Goal: Task Accomplishment & Management: Use online tool/utility

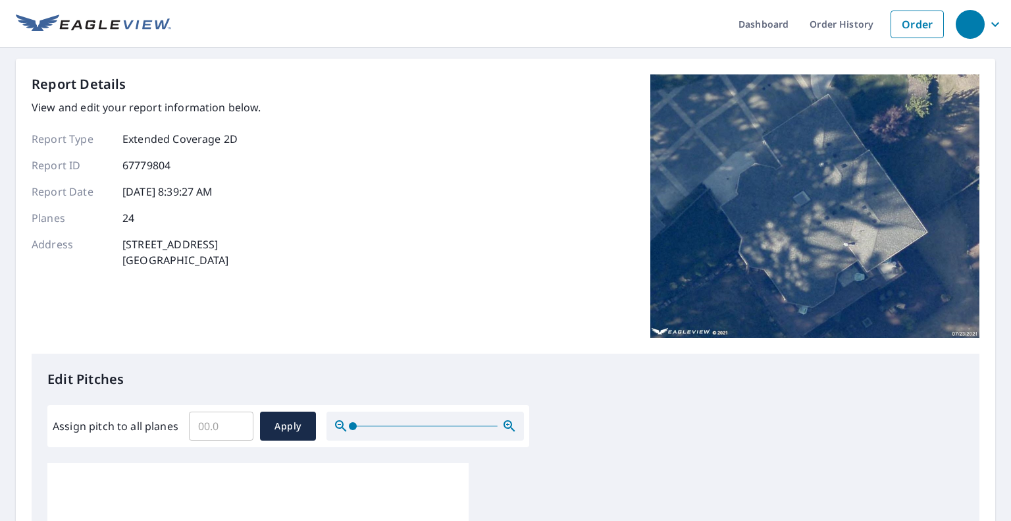
click at [204, 425] on input "Assign pitch to all planes" at bounding box center [221, 425] width 64 height 37
type input "6"
click at [282, 428] on span "Apply" at bounding box center [287, 426] width 35 height 16
type input "6"
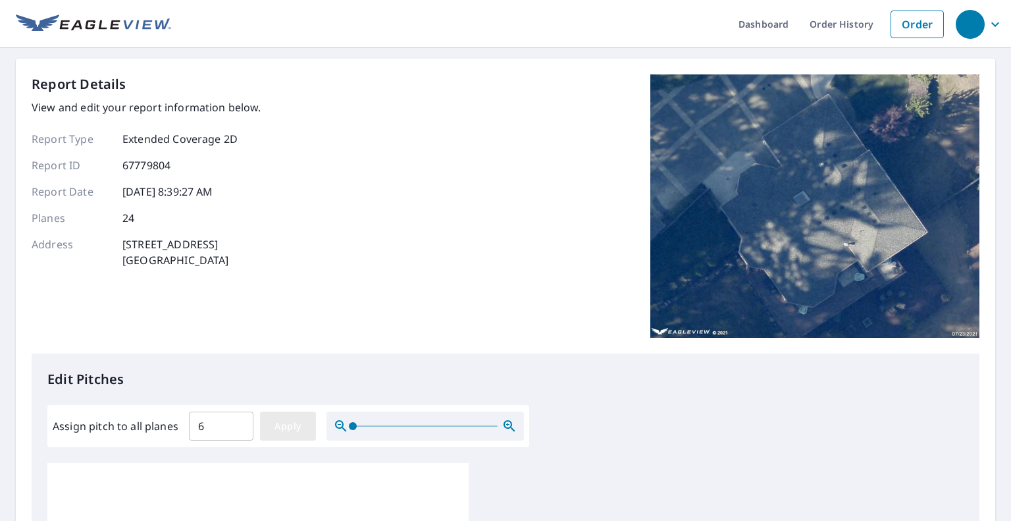
type input "6"
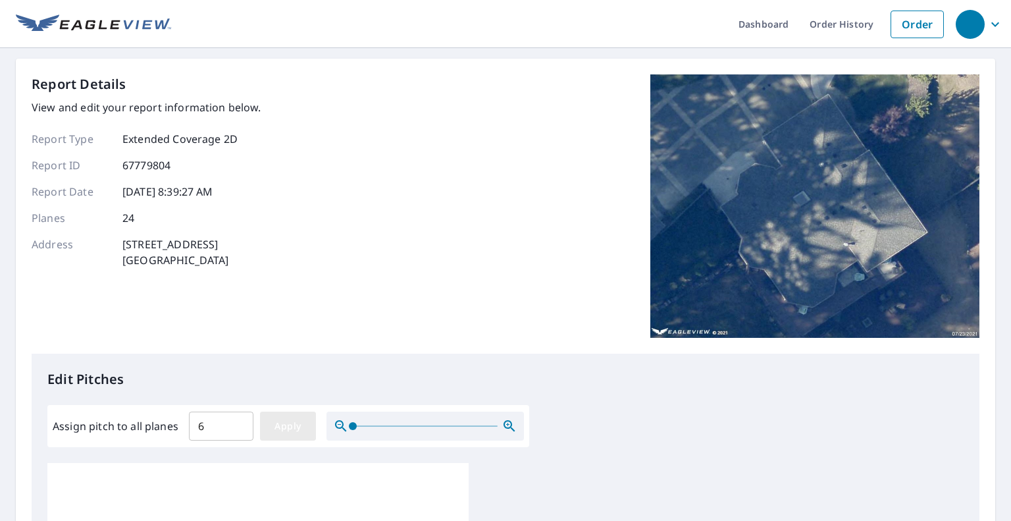
type input "6"
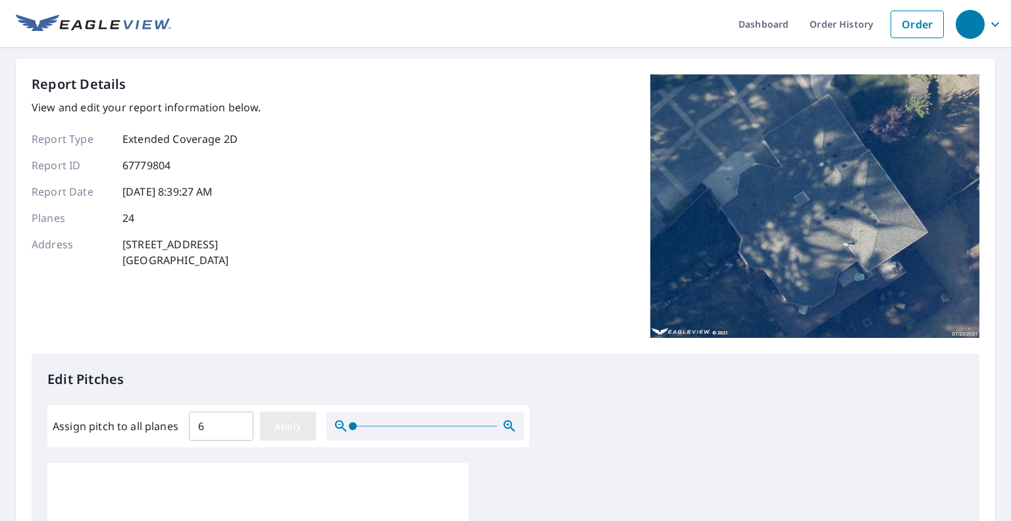
type input "6"
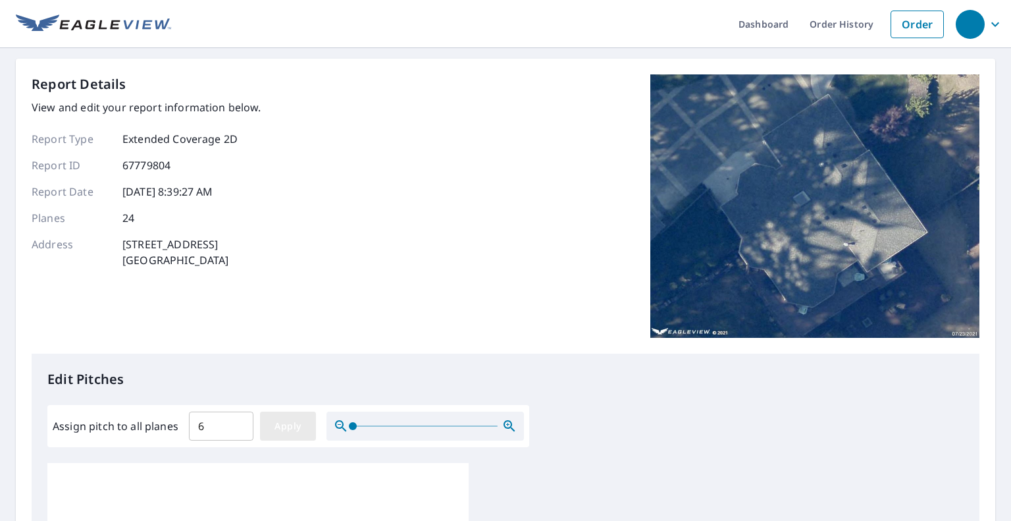
type input "6"
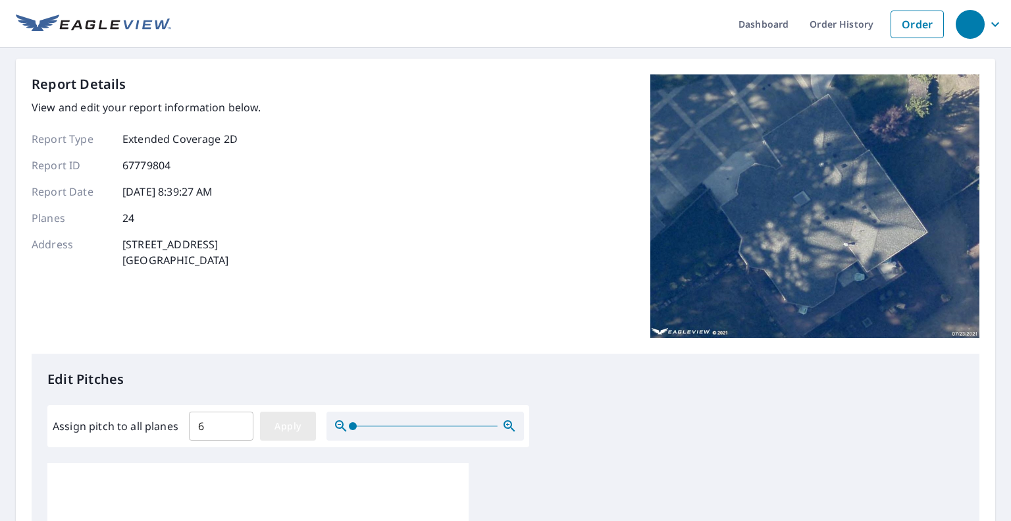
type input "6"
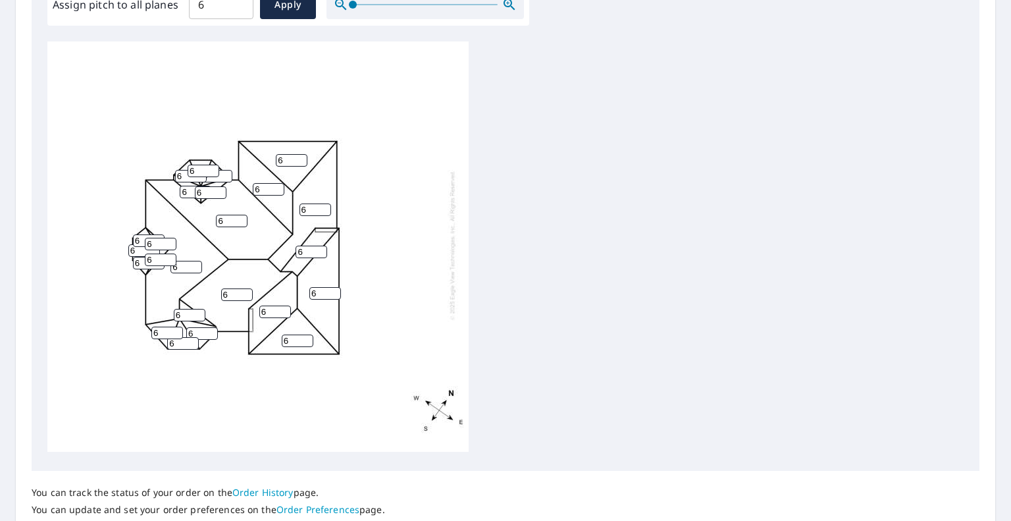
scroll to position [521, 0]
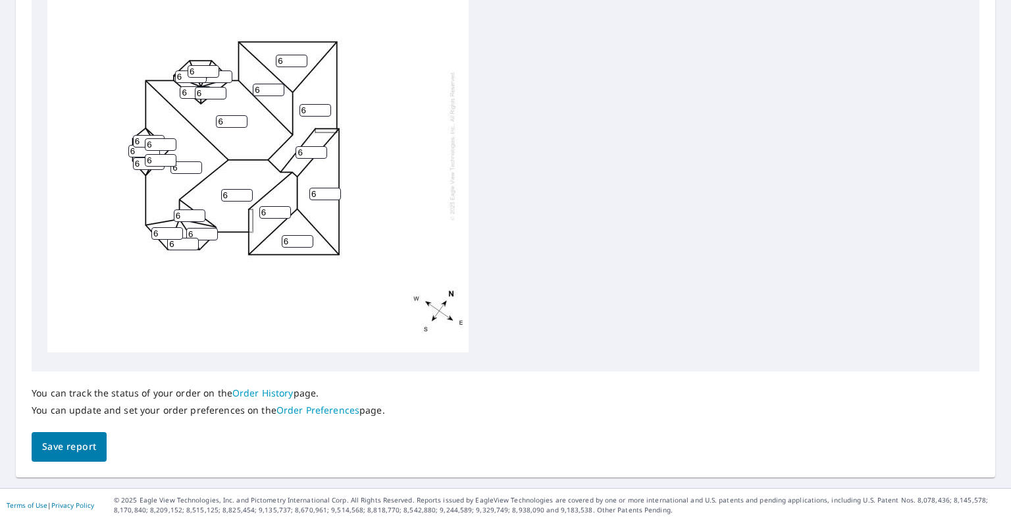
click at [70, 442] on span "Save report" at bounding box center [69, 446] width 54 height 16
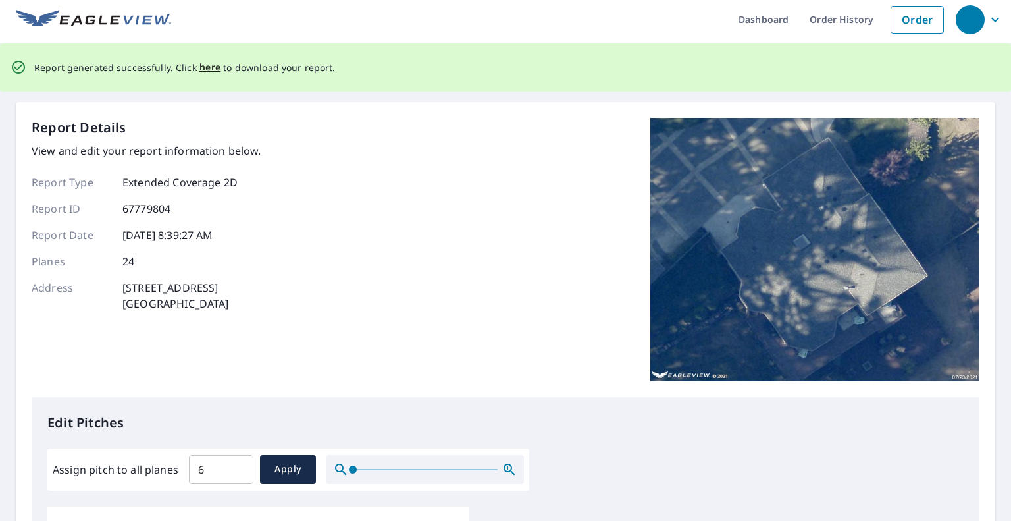
scroll to position [0, 0]
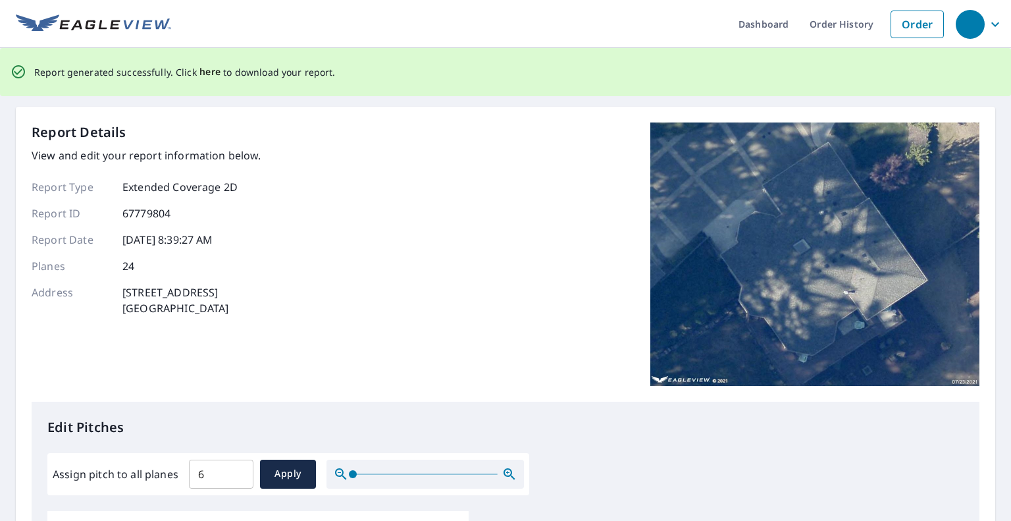
click at [203, 72] on span "here" at bounding box center [210, 72] width 22 height 16
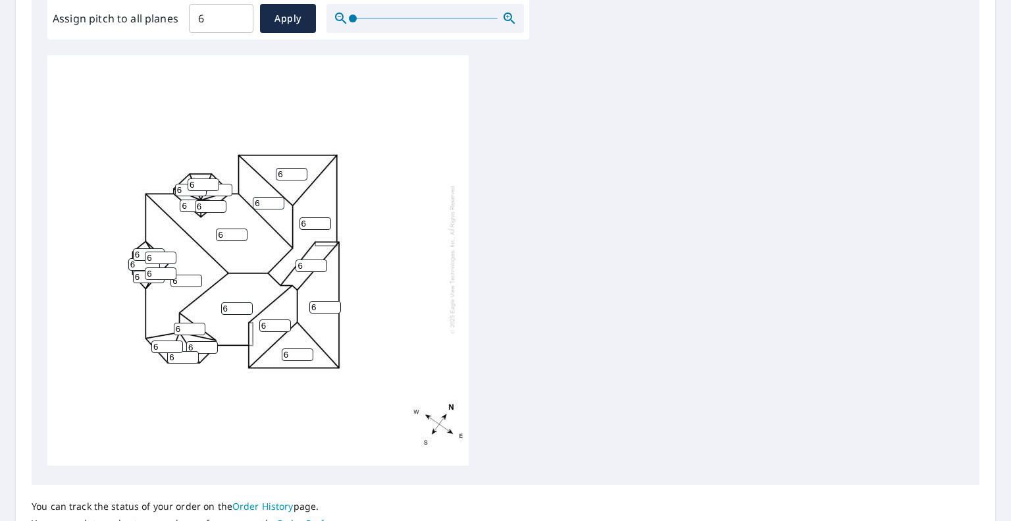
scroll to position [521, 0]
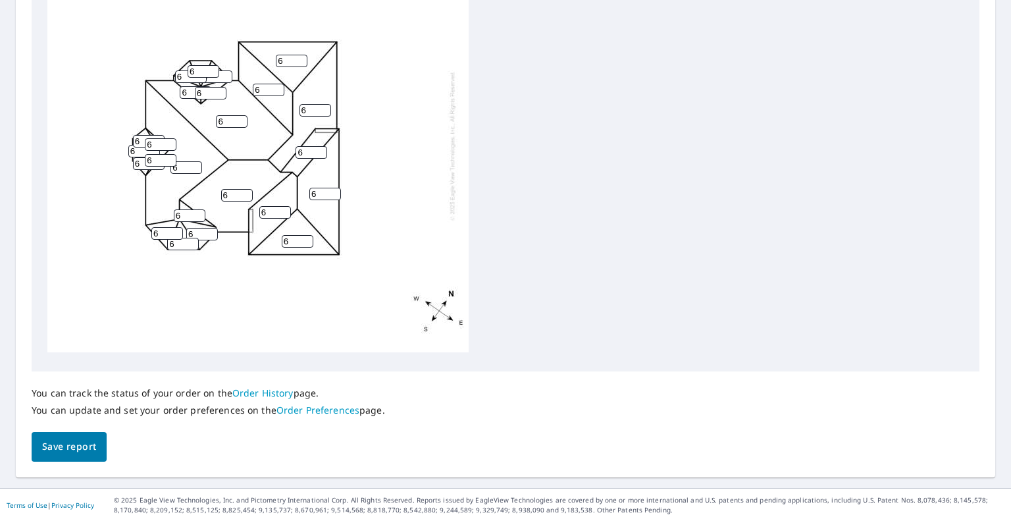
click at [74, 444] on span "Save report" at bounding box center [69, 446] width 54 height 16
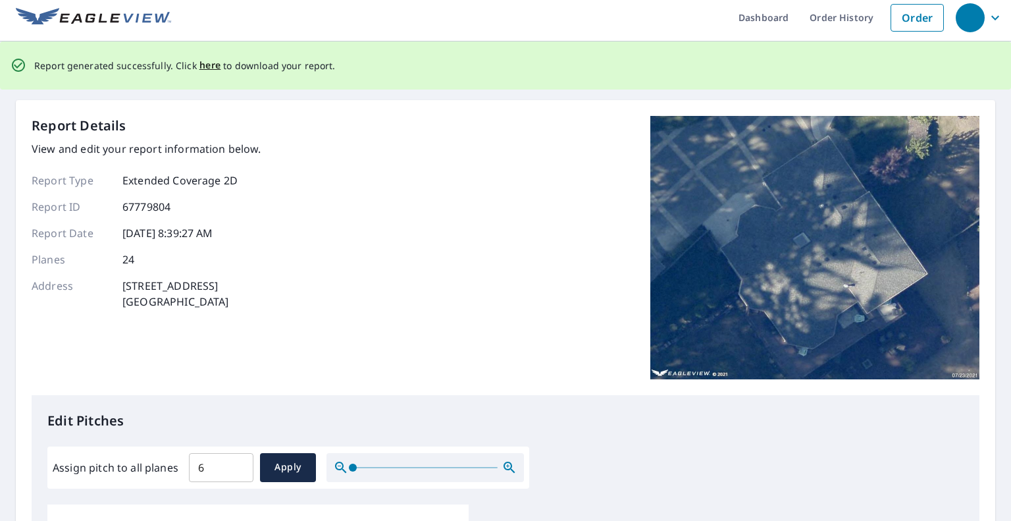
scroll to position [0, 0]
